Goal: Transaction & Acquisition: Obtain resource

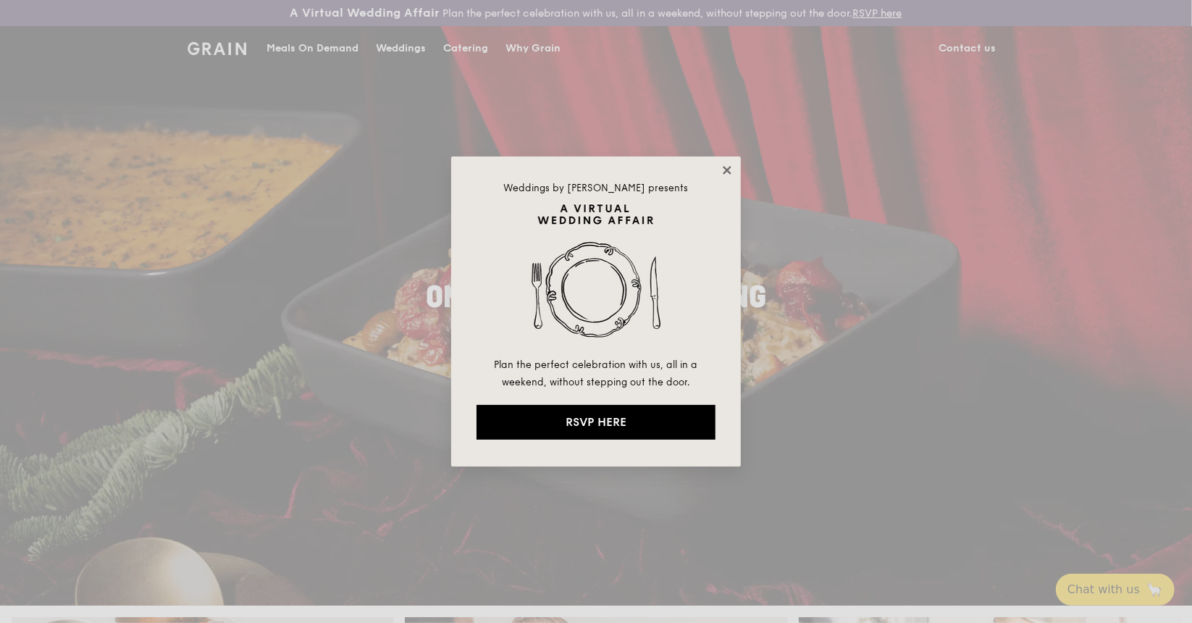
click at [730, 164] on icon at bounding box center [727, 170] width 13 height 13
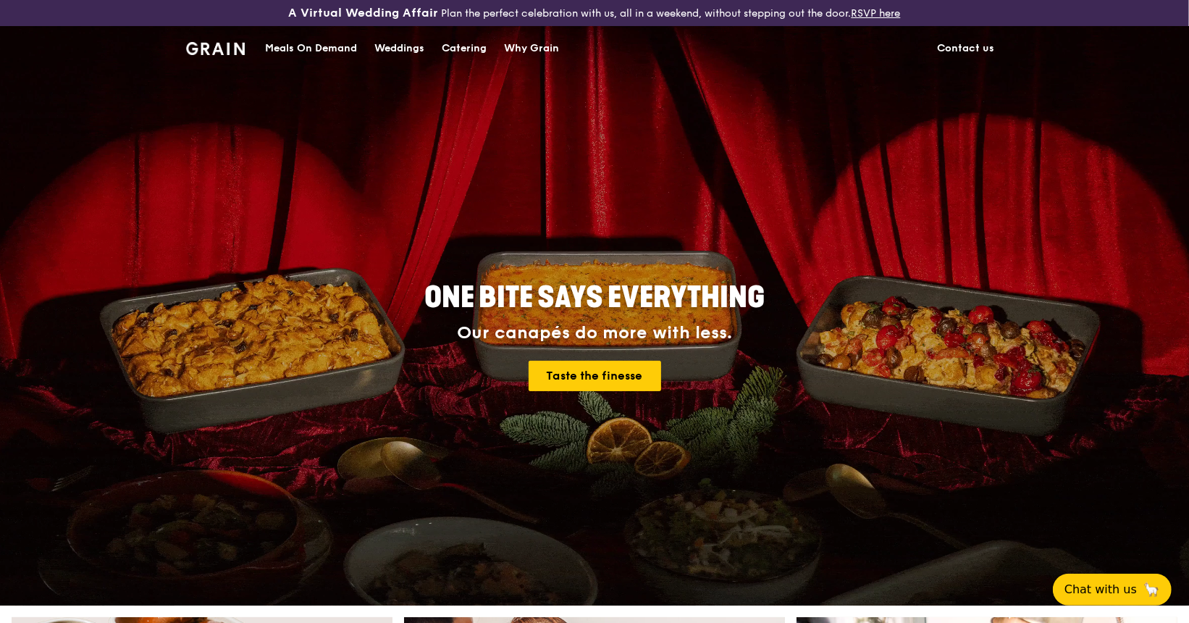
click at [461, 46] on div "Catering" at bounding box center [464, 48] width 45 height 43
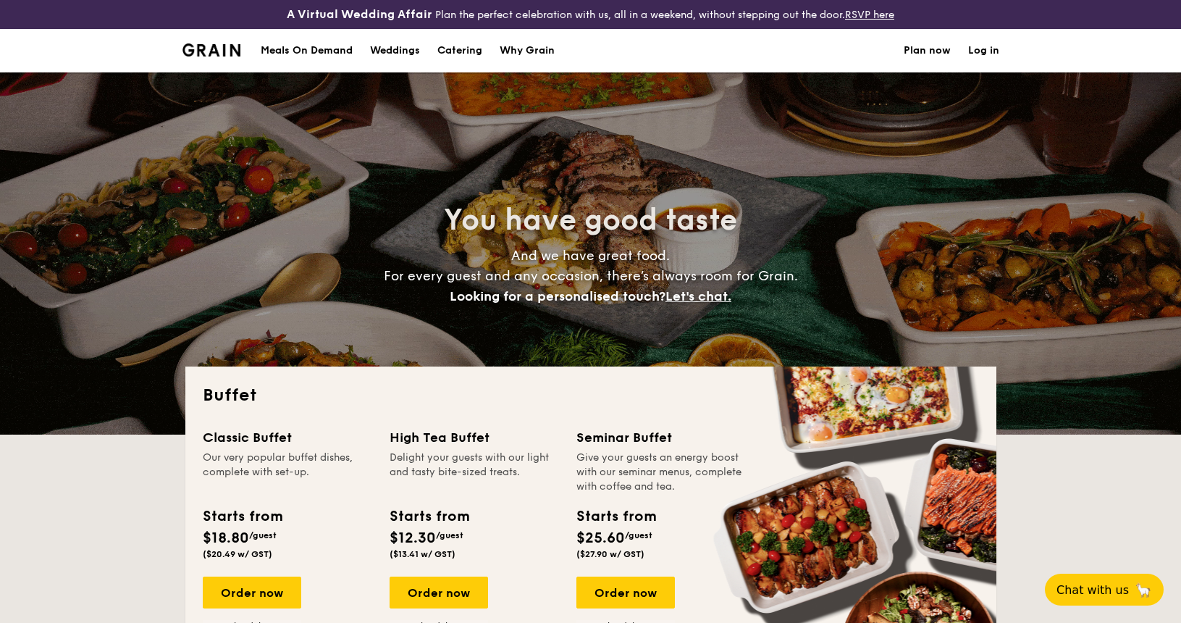
select select
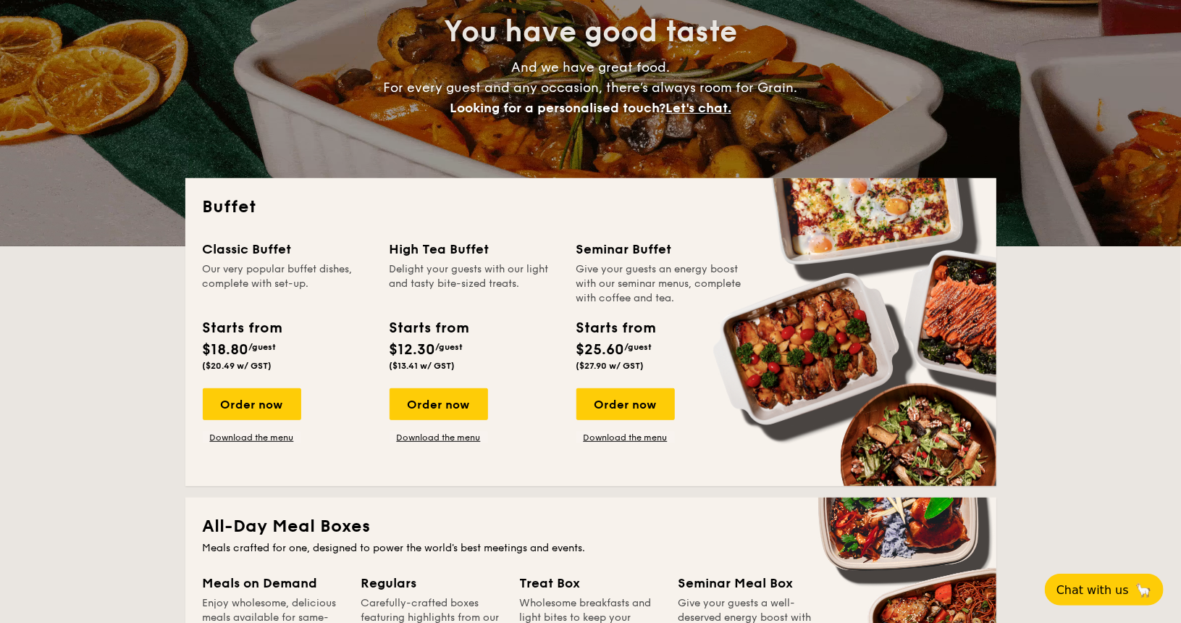
scroll to position [217, 0]
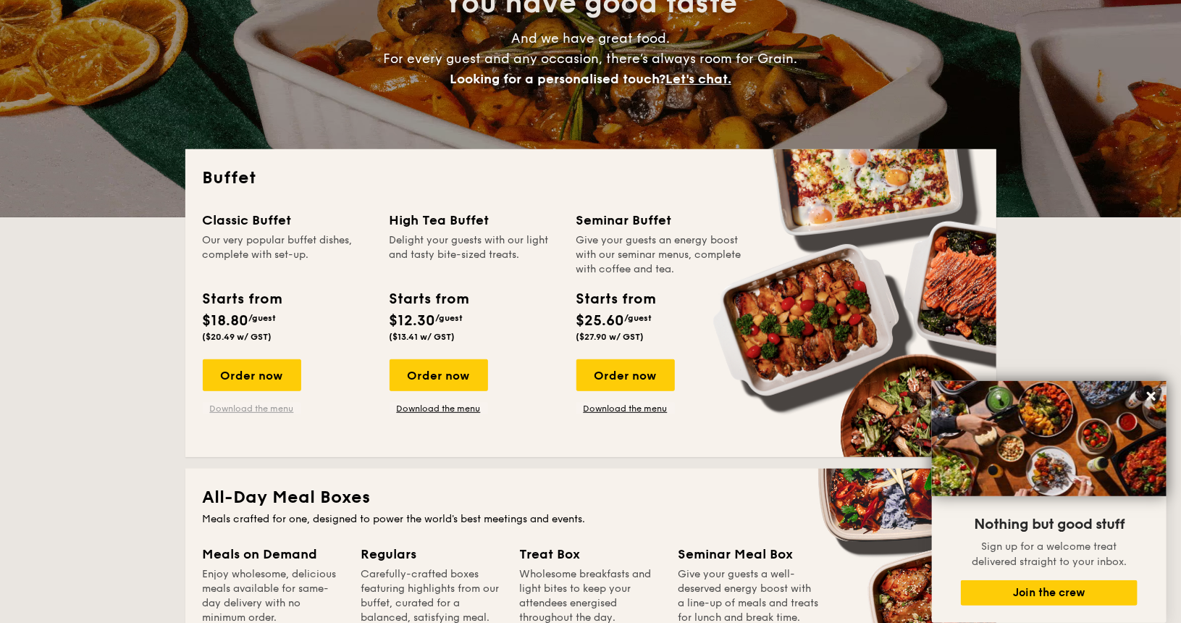
click at [242, 409] on link "Download the menu" at bounding box center [252, 409] width 98 height 12
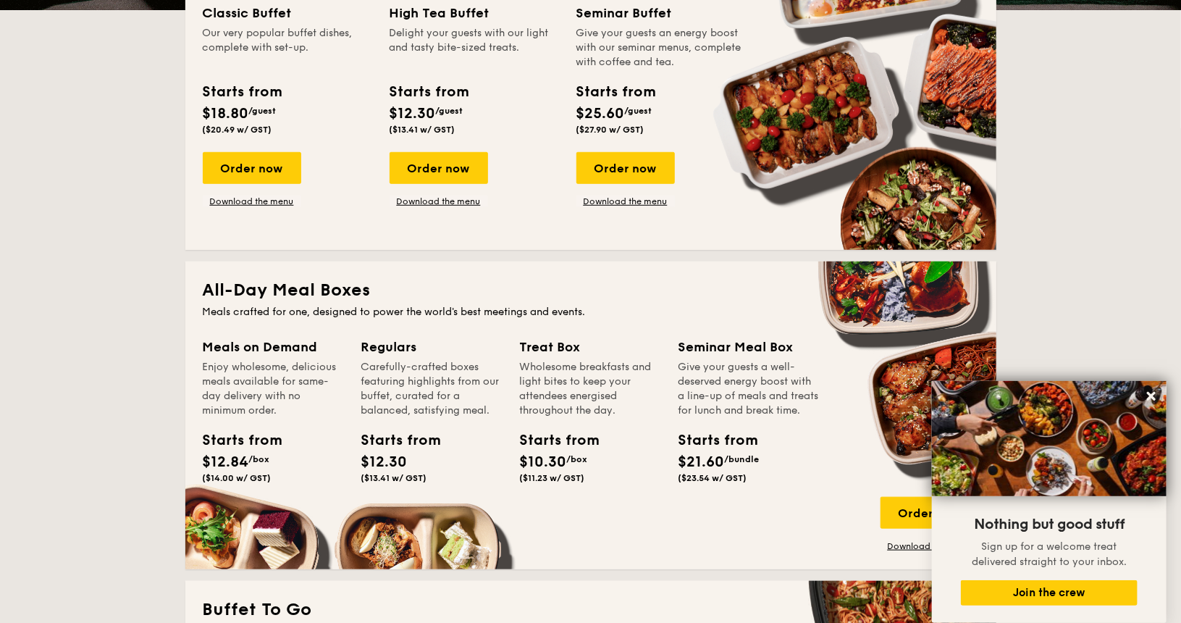
scroll to position [362, 0]
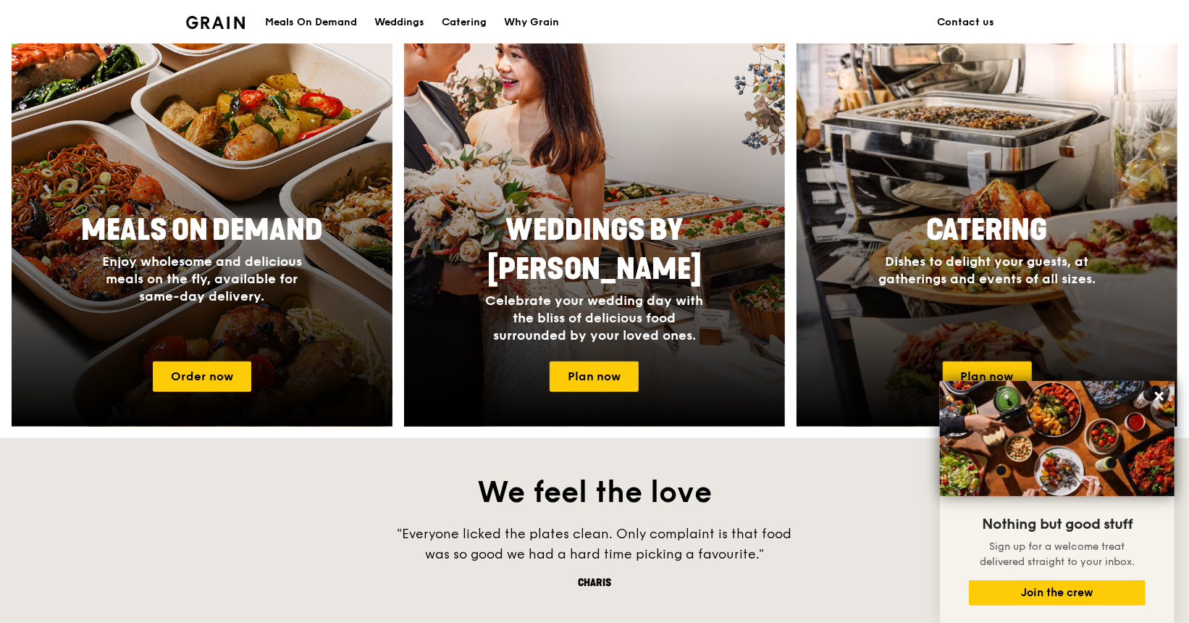
scroll to position [579, 0]
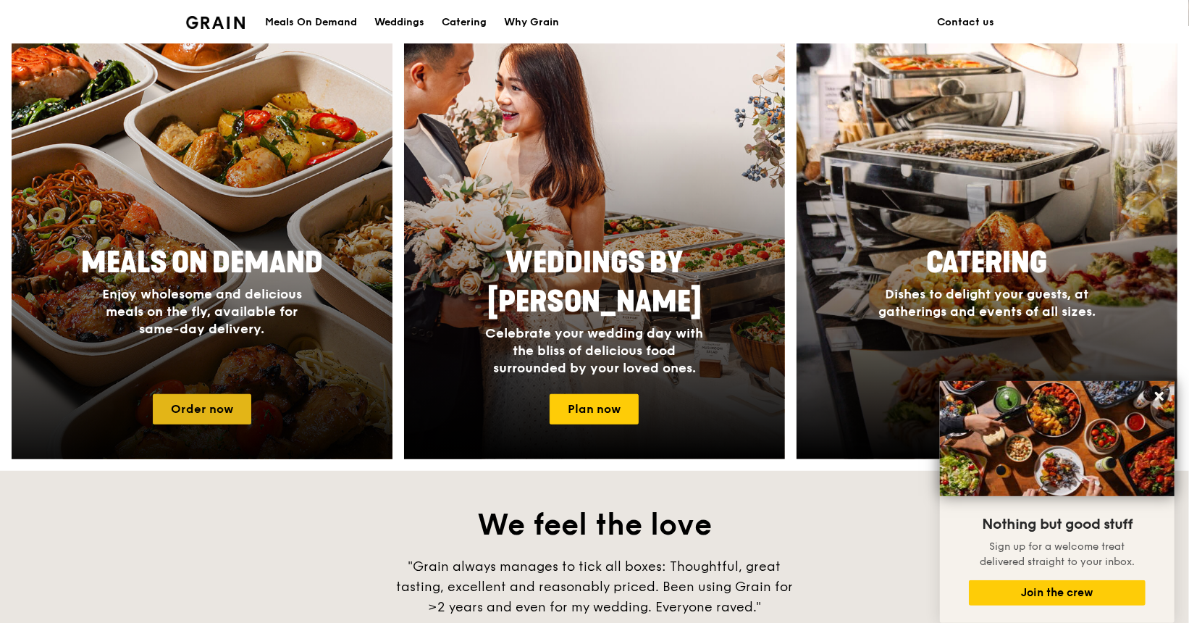
click at [230, 403] on link "Order now" at bounding box center [202, 409] width 98 height 30
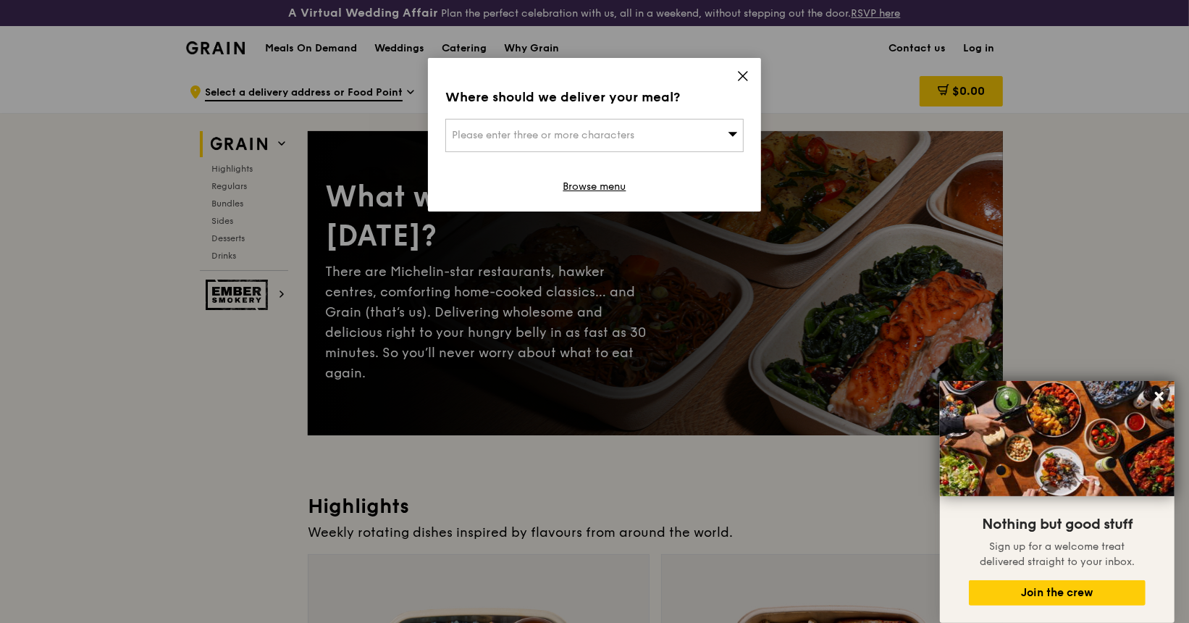
click at [746, 82] on icon at bounding box center [742, 76] width 13 height 13
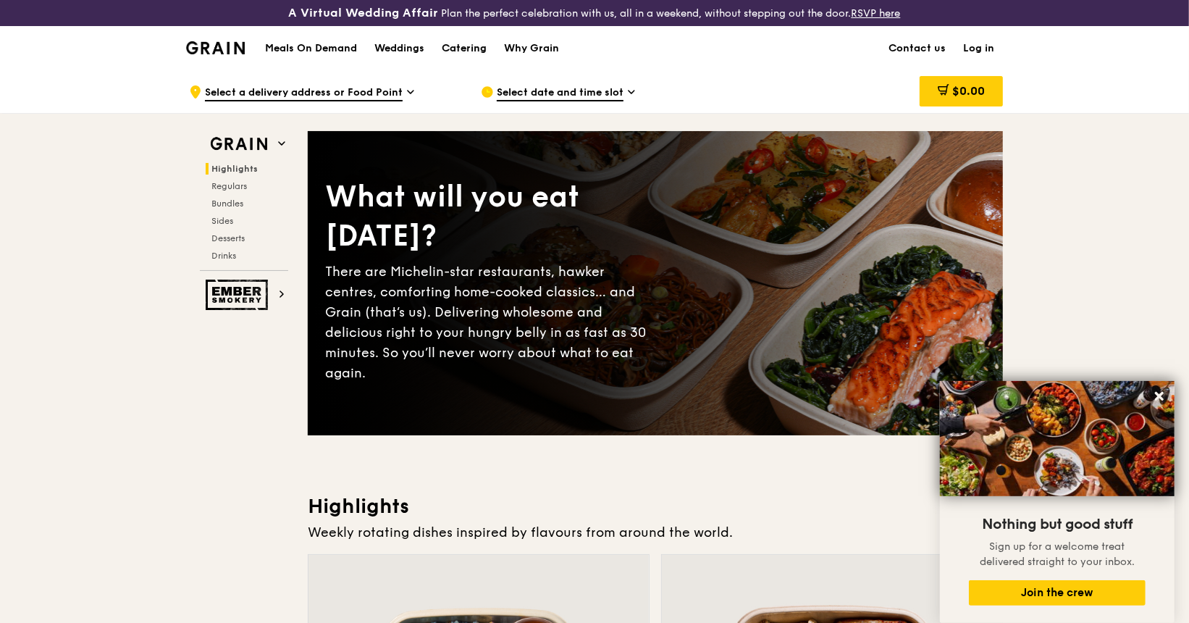
click at [445, 46] on div "Catering" at bounding box center [464, 48] width 45 height 43
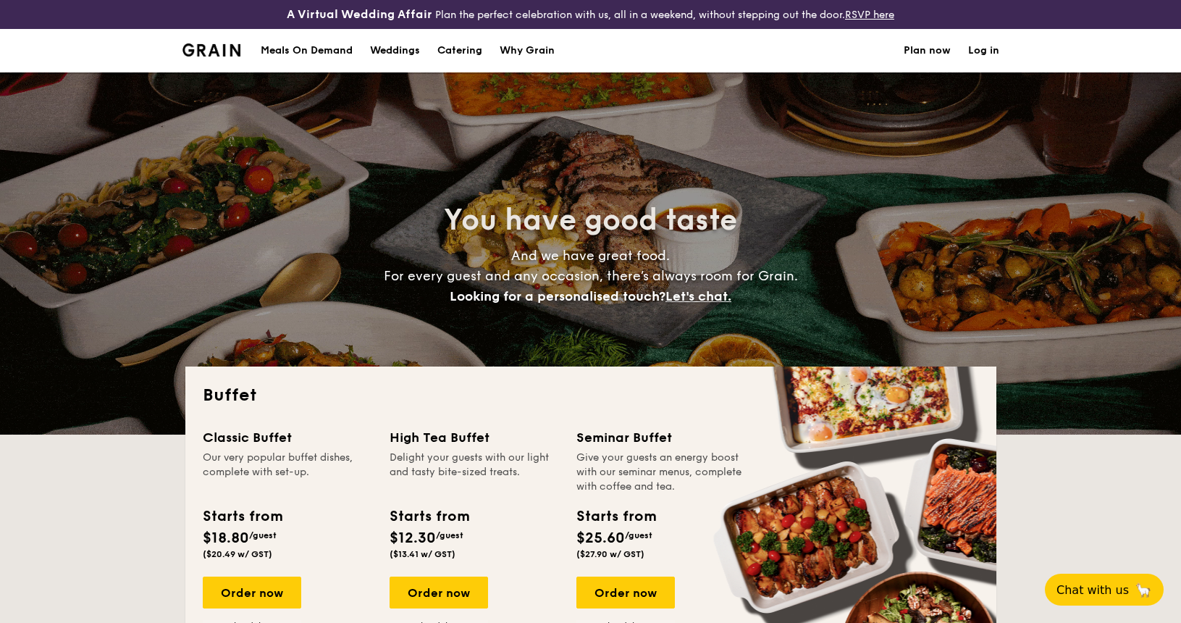
select select
click at [206, 46] on img at bounding box center [211, 49] width 59 height 13
select select
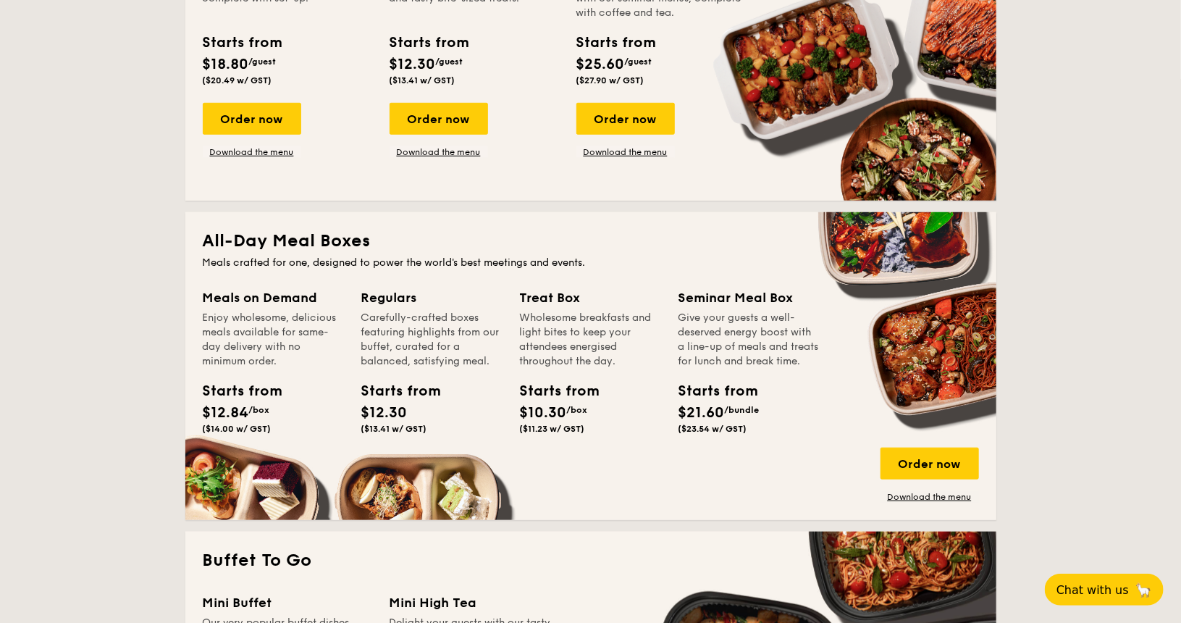
scroll to position [507, 0]
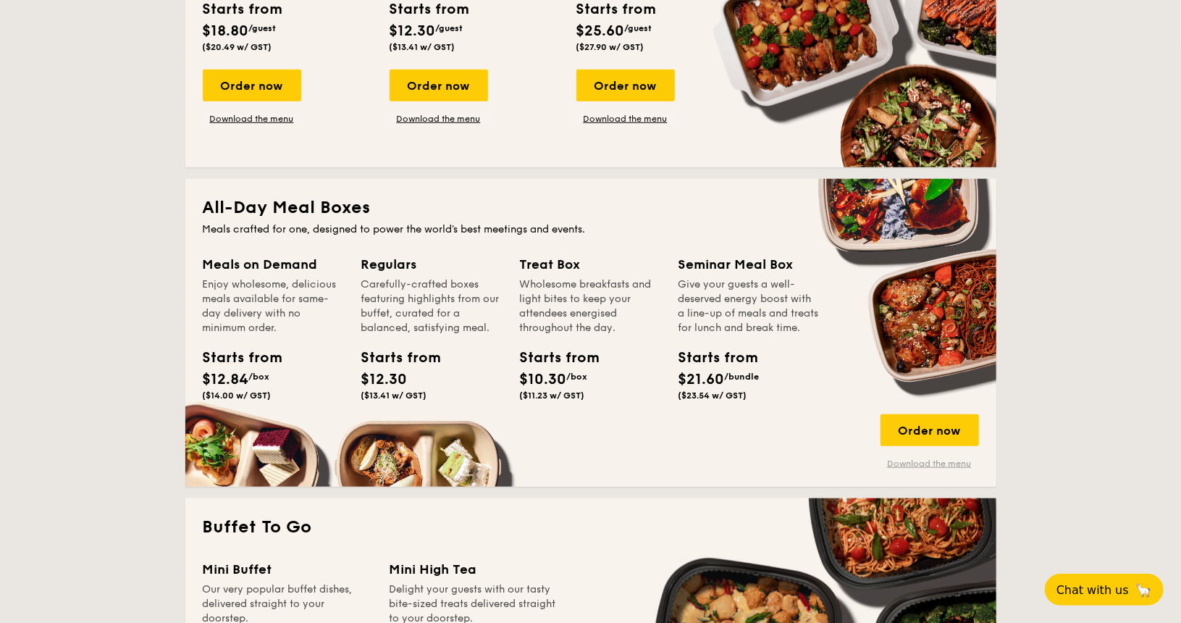
click at [912, 459] on link "Download the menu" at bounding box center [930, 464] width 98 height 12
